Goal: Information Seeking & Learning: Find contact information

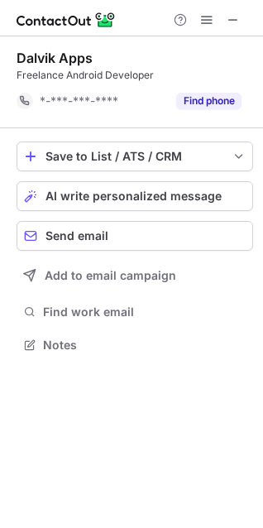
scroll to position [333, 263]
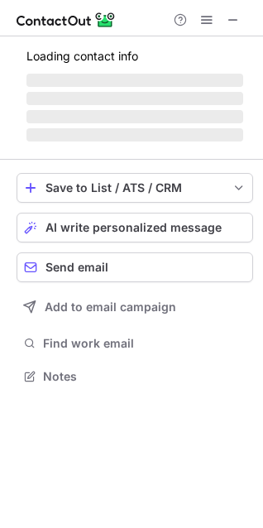
scroll to position [401, 263]
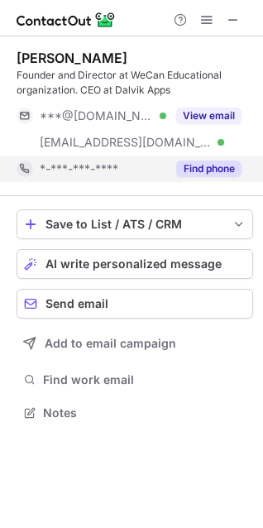
click at [206, 169] on button "Find phone" at bounding box center [208, 169] width 65 height 17
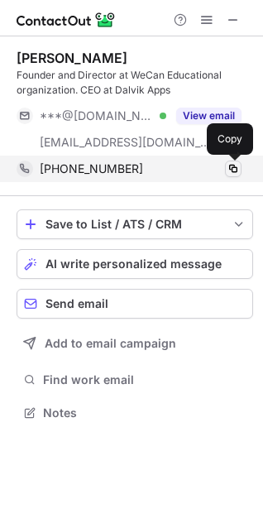
click at [228, 167] on span at bounding box center [233, 168] width 13 height 13
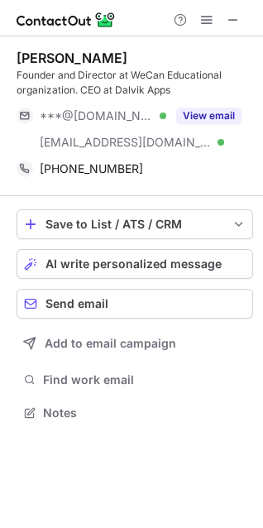
scroll to position [401, 263]
